Goal: Navigation & Orientation: Find specific page/section

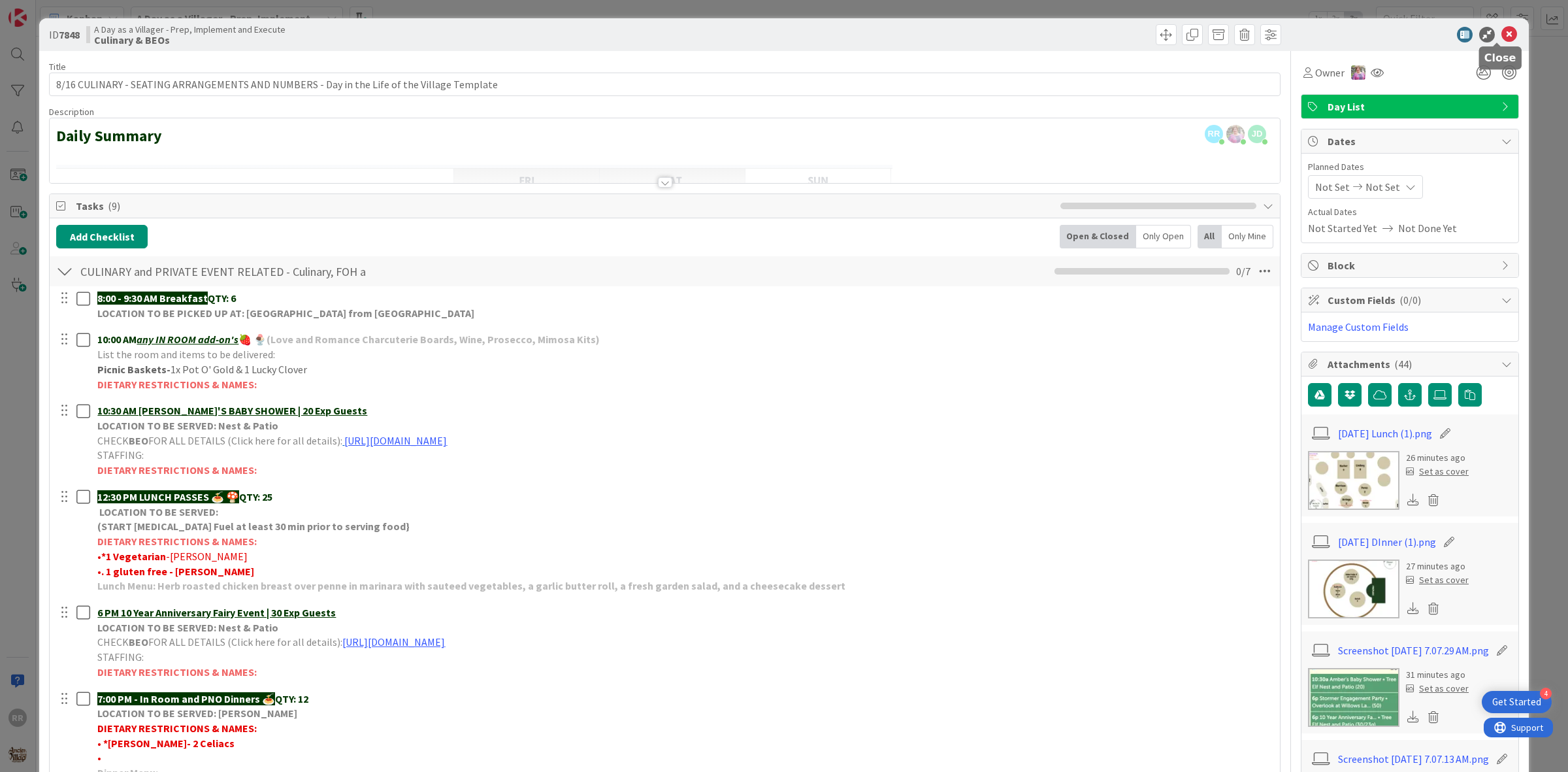
click at [1501, 31] on icon at bounding box center [1509, 35] width 16 height 16
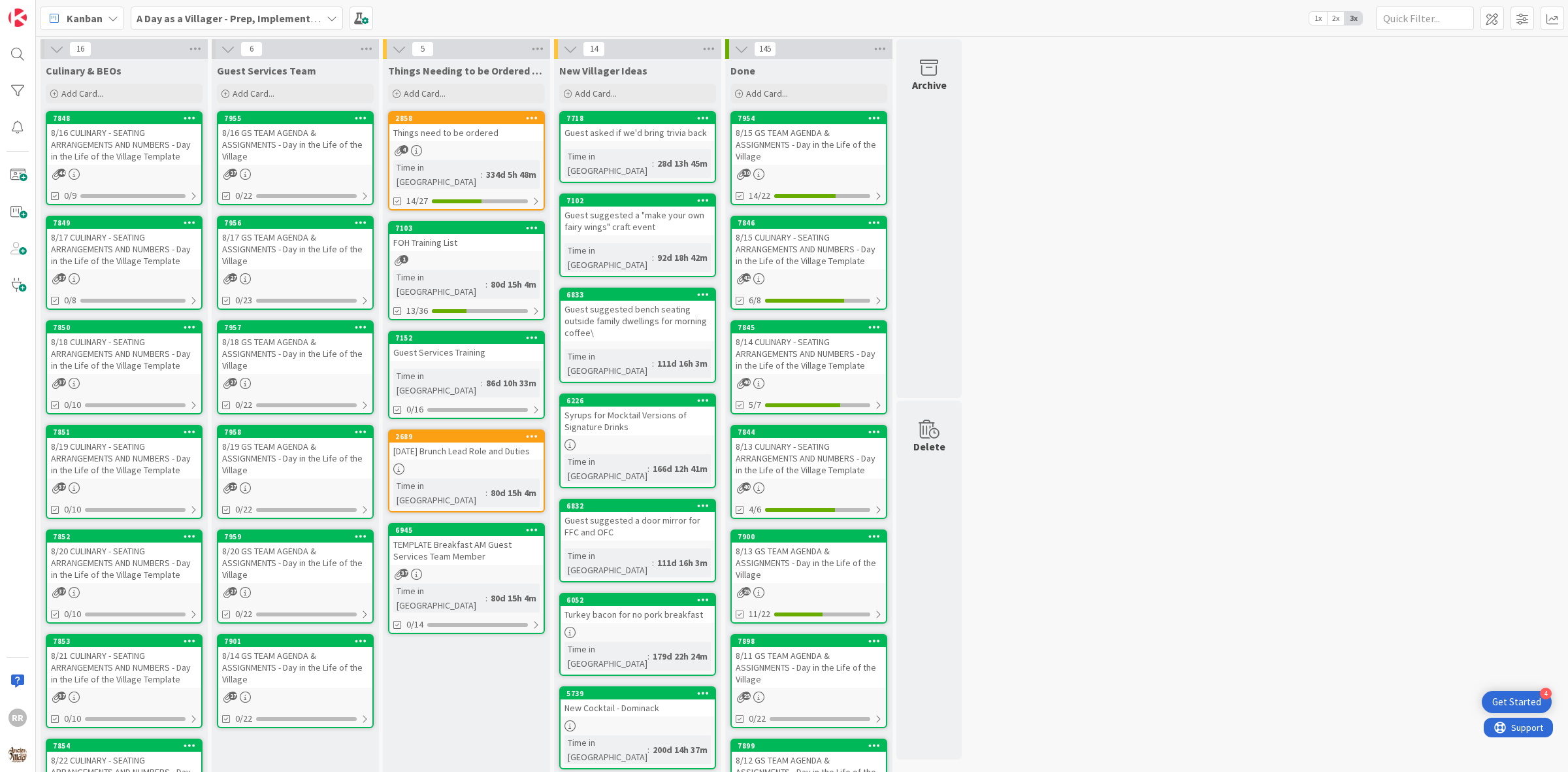
click at [489, 147] on div "4" at bounding box center [466, 150] width 155 height 11
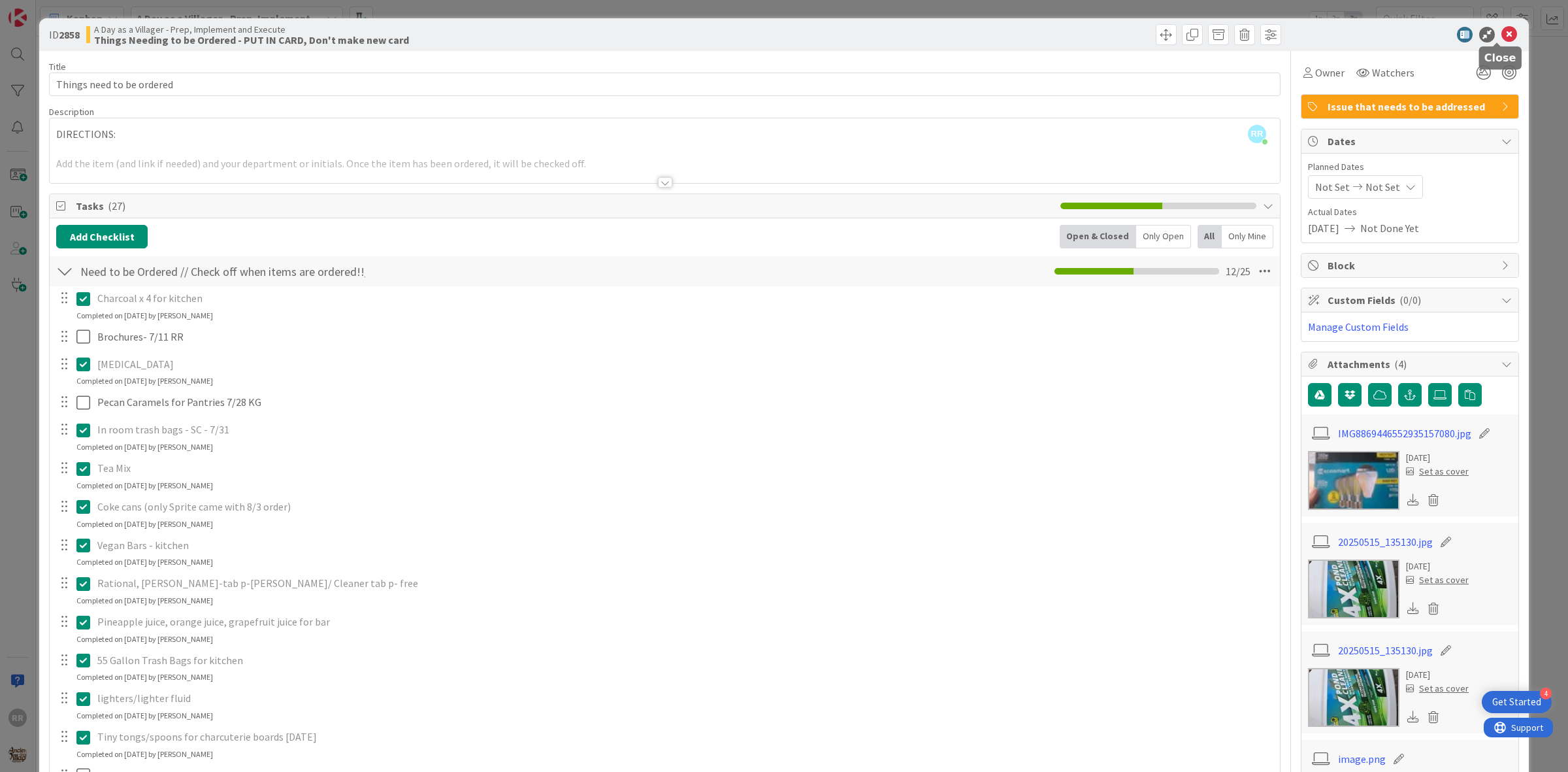
click at [1501, 38] on icon at bounding box center [1509, 35] width 16 height 16
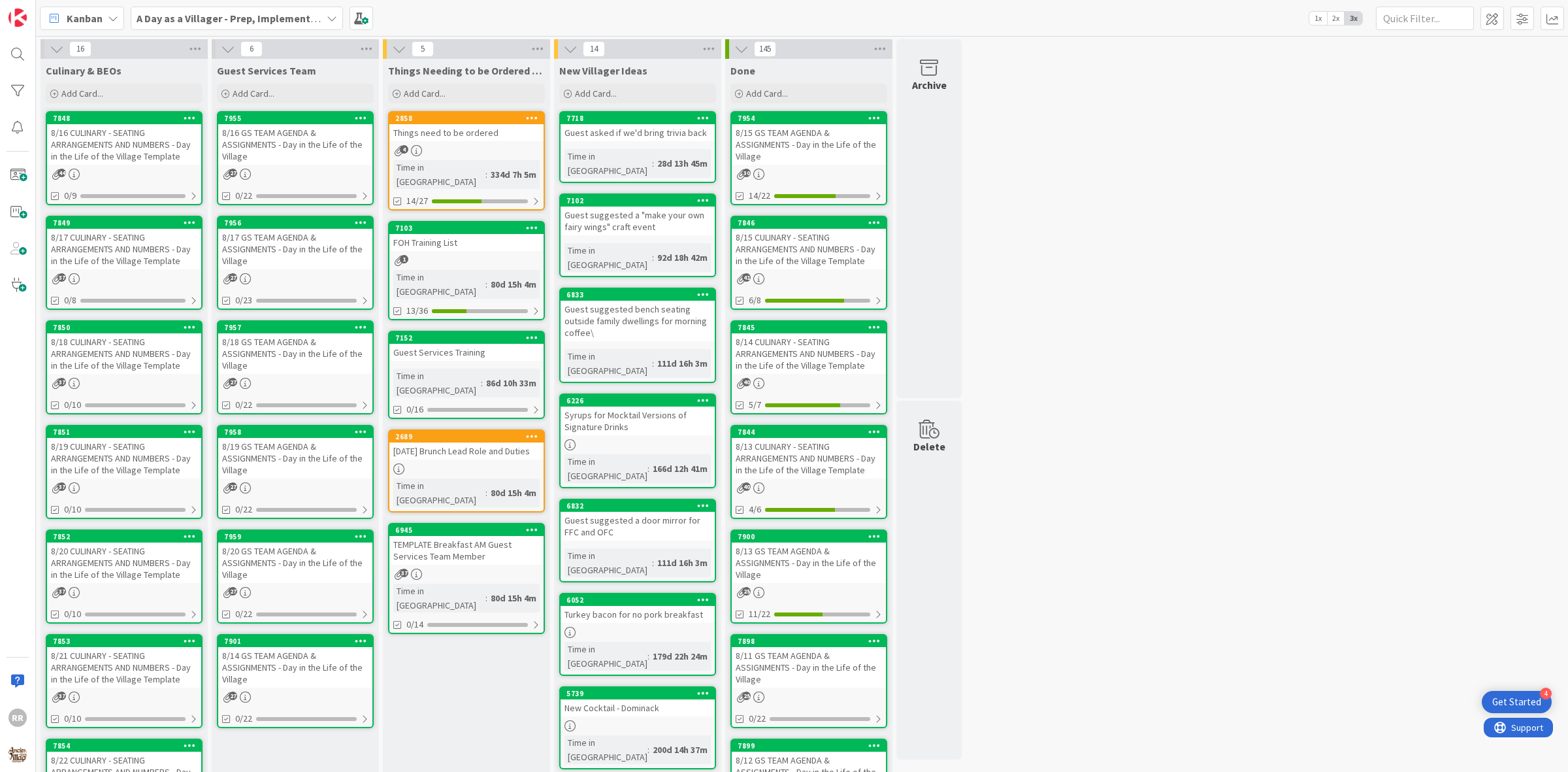
click at [1308, 324] on div "16 Culinary & BEOs Add Card... 7848 8/16 CULINARY - SEATING ARRANGEMENTS AND NU…" at bounding box center [802, 616] width 1526 height 1155
